Goal: Task Accomplishment & Management: Manage account settings

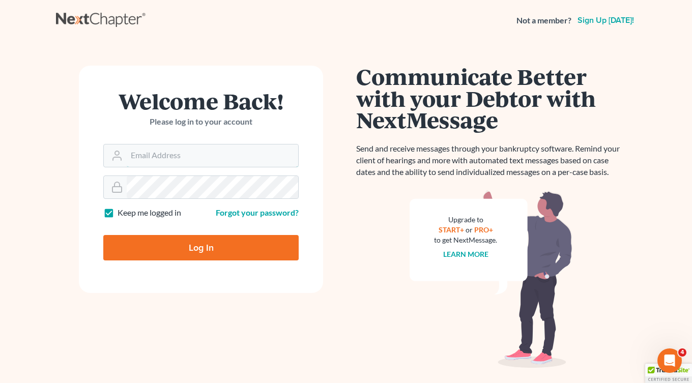
type input "[EMAIL_ADDRESS][DOMAIN_NAME]"
click at [201, 247] on input "Log In" at bounding box center [200, 247] width 195 height 25
type input "Thinking..."
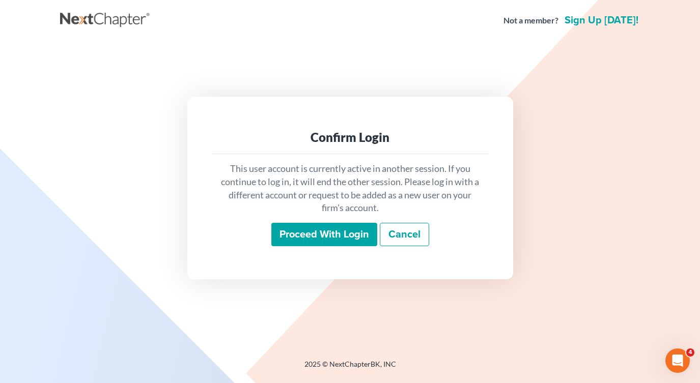
click at [363, 232] on input "Proceed with login" at bounding box center [324, 234] width 106 height 23
